Goal: Task Accomplishment & Management: Use online tool/utility

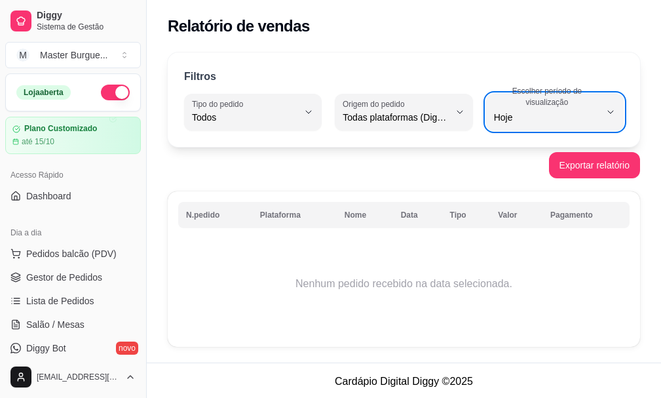
select select "ALL"
select select "0"
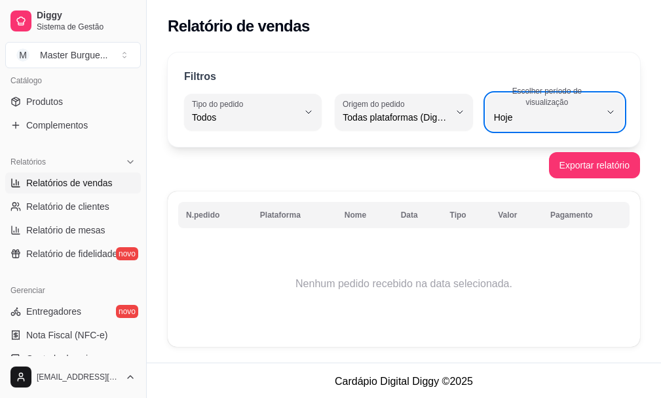
type input "7"
select select "7"
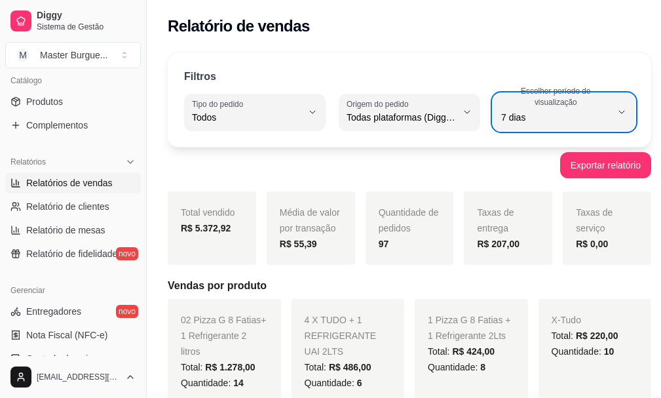
type input "15"
select select "15"
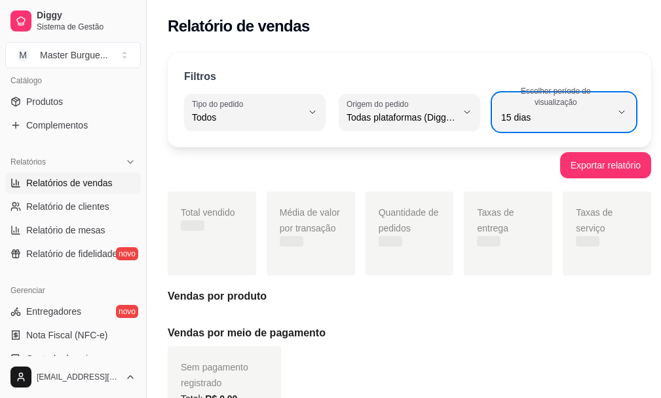
type input "45"
select select "45"
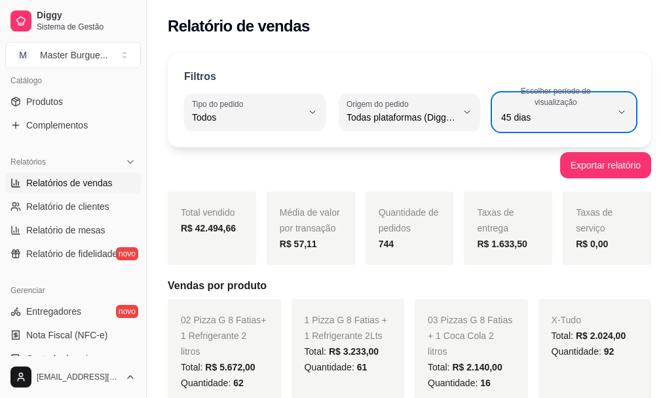
type input "-1"
select select "-1"
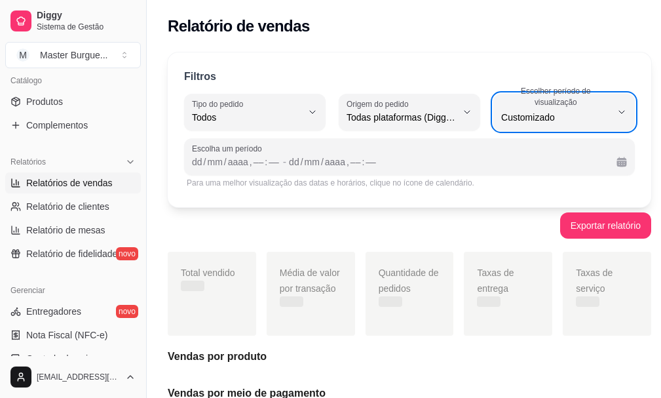
scroll to position [12, 0]
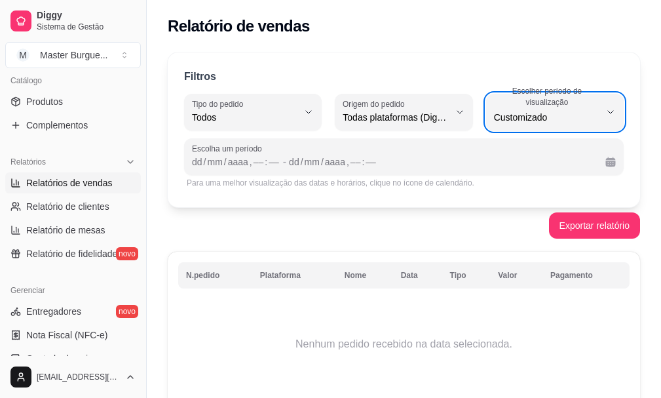
type input "45"
select select "45"
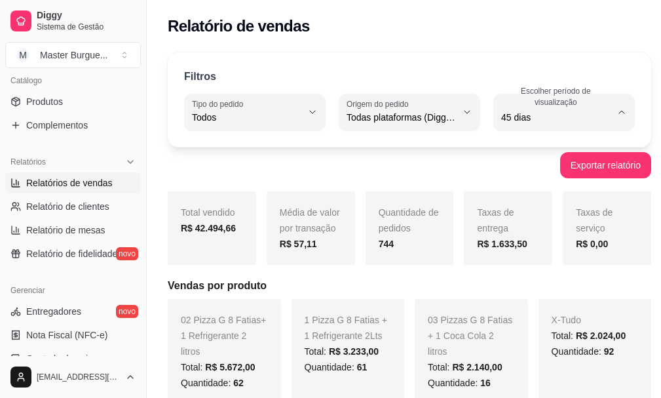
type input "1"
select select "1"
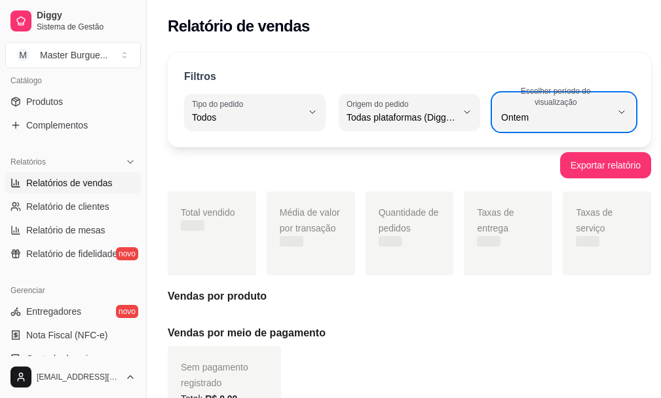
type input "7"
select select "7"
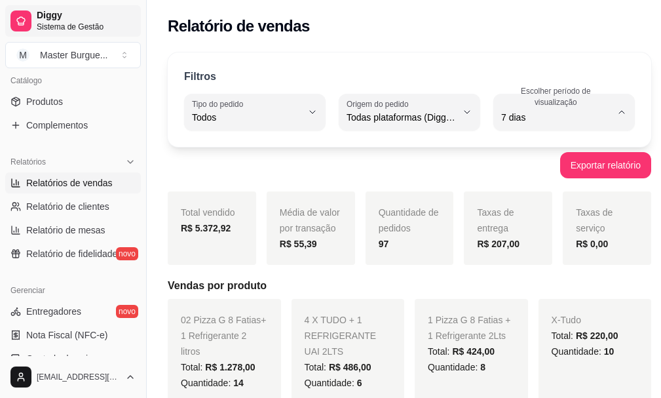
click at [71, 24] on span "Sistema de Gestão" at bounding box center [86, 27] width 99 height 10
